Goal: Navigation & Orientation: Find specific page/section

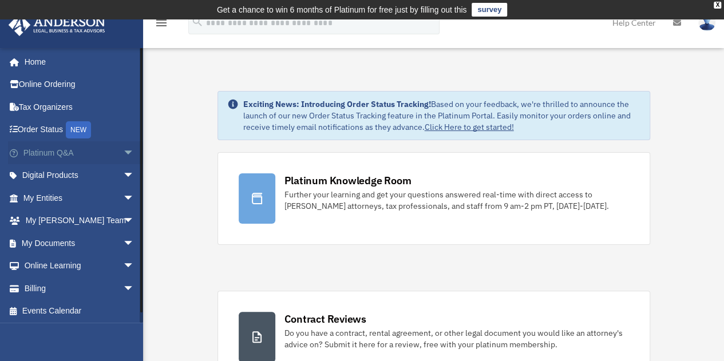
click at [87, 154] on link "Platinum Q&A arrow_drop_down" at bounding box center [80, 152] width 144 height 23
click at [124, 153] on span "arrow_drop_down" at bounding box center [134, 152] width 23 height 23
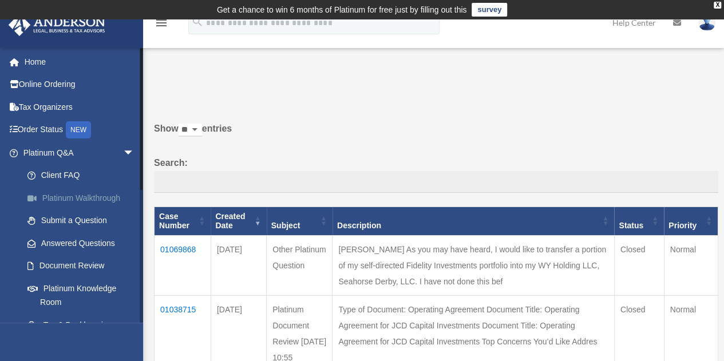
click at [104, 196] on link "Platinum Walkthrough" at bounding box center [84, 198] width 136 height 23
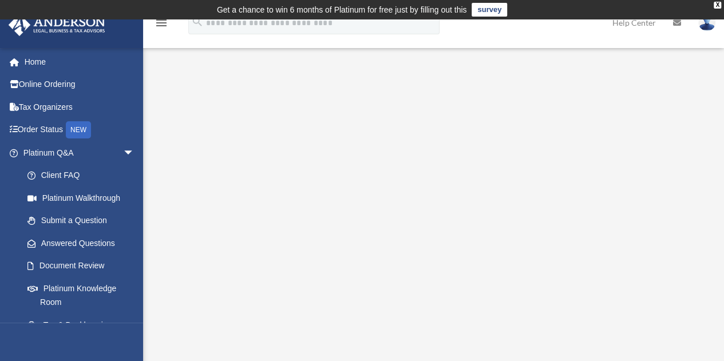
click at [649, 64] on div "Platinum Walkthrough date_range Published on Last updated January 6, 2025 July …" at bounding box center [433, 249] width 581 height 375
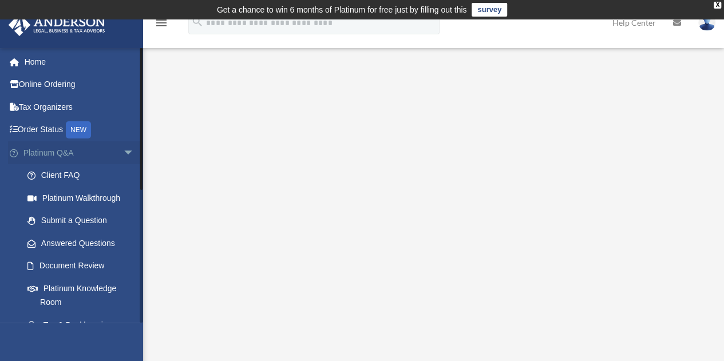
click at [123, 155] on span "arrow_drop_down" at bounding box center [134, 152] width 23 height 23
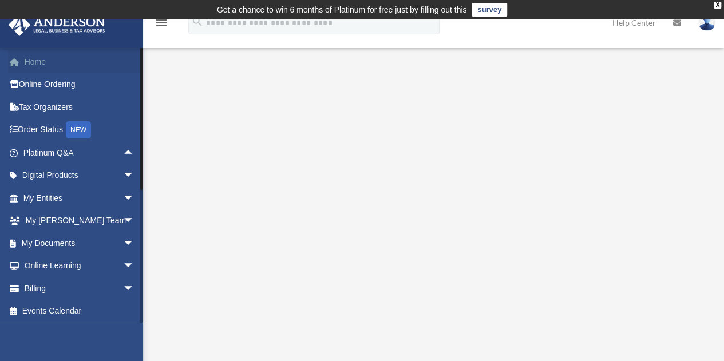
click at [47, 60] on link "Home" at bounding box center [80, 61] width 144 height 23
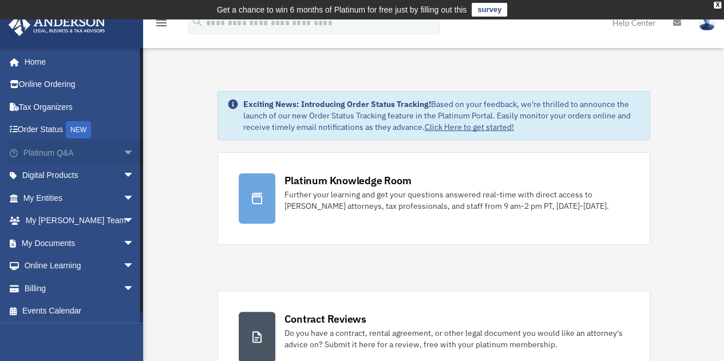
click at [123, 148] on span "arrow_drop_down" at bounding box center [134, 152] width 23 height 23
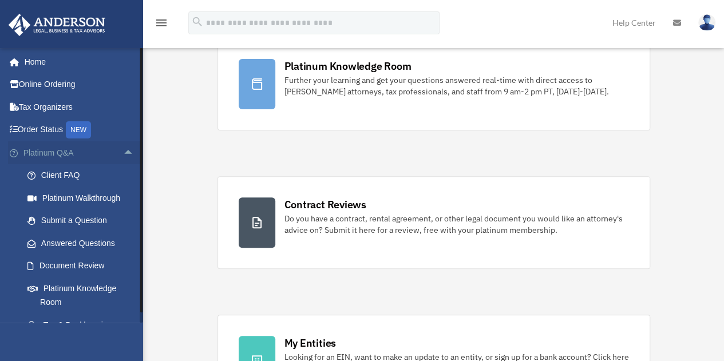
click at [123, 148] on span "arrow_drop_up" at bounding box center [134, 152] width 23 height 23
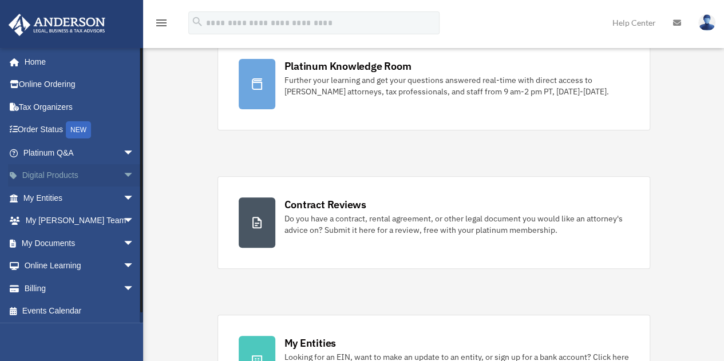
click at [123, 181] on span "arrow_drop_down" at bounding box center [134, 175] width 23 height 23
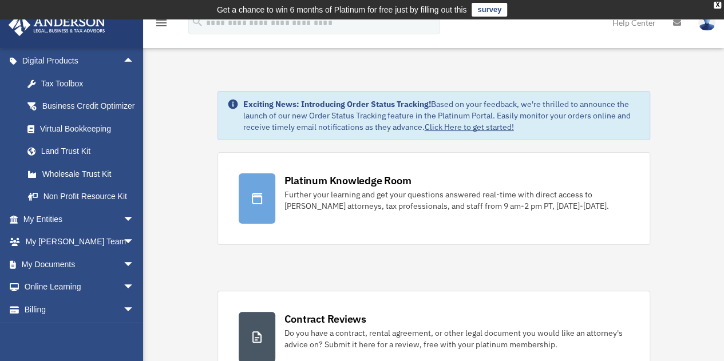
drag, startPoint x: 271, startPoint y: 4, endPoint x: 200, endPoint y: 112, distance: 129.0
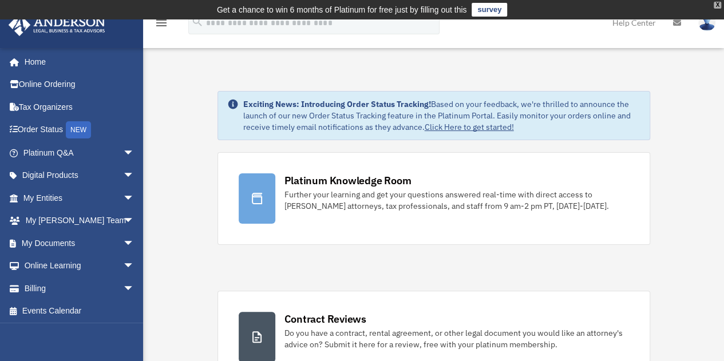
click at [718, 7] on div "X" at bounding box center [717, 5] width 7 height 7
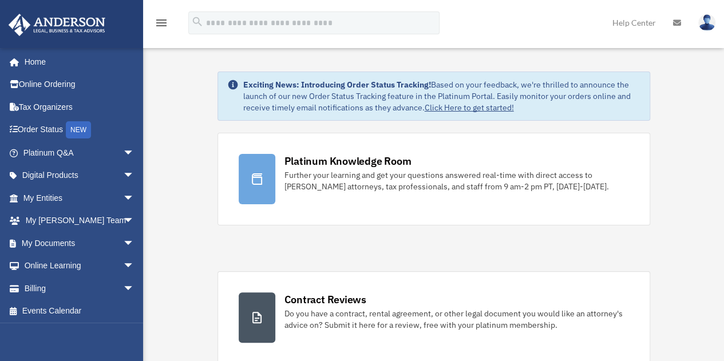
drag, startPoint x: 316, startPoint y: 1, endPoint x: 482, endPoint y: 26, distance: 167.9
click at [482, 26] on div "menu search Site Menu add bob.apples@andersonadvisors.com My Profile Reset Pass…" at bounding box center [362, 28] width 707 height 39
drag, startPoint x: 419, startPoint y: 1, endPoint x: 559, endPoint y: 21, distance: 141.3
click at [559, 21] on div "menu search Site Menu add bob.apples@andersonadvisors.com My Profile Reset Pass…" at bounding box center [362, 28] width 707 height 39
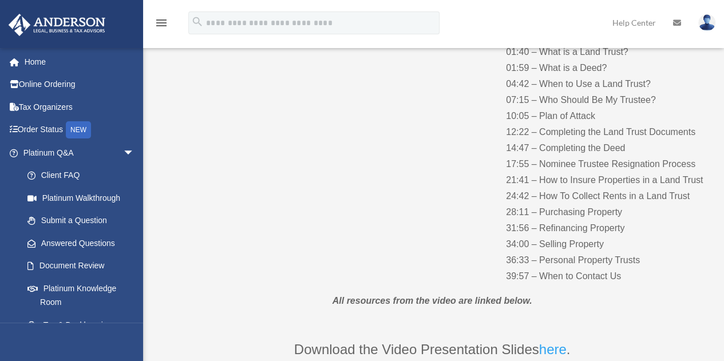
scroll to position [172, 0]
